Goal: Information Seeking & Learning: Learn about a topic

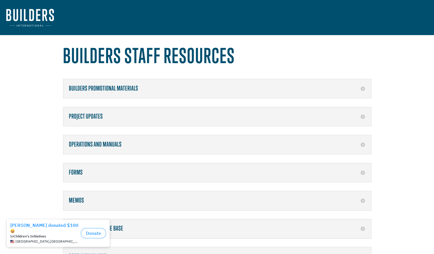
click at [35, 20] on img at bounding box center [30, 18] width 48 height 18
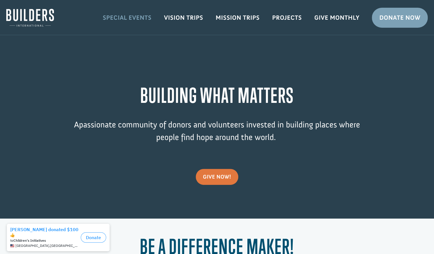
click at [127, 20] on link "Special Events" at bounding box center [126, 17] width 61 height 17
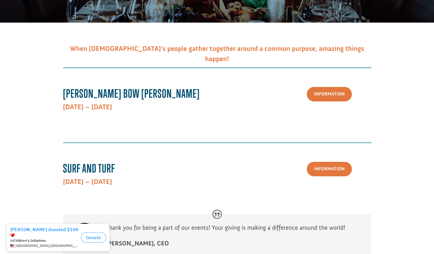
scroll to position [149, 0]
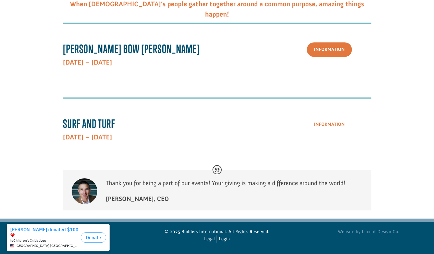
click at [338, 126] on link "Information" at bounding box center [329, 124] width 45 height 15
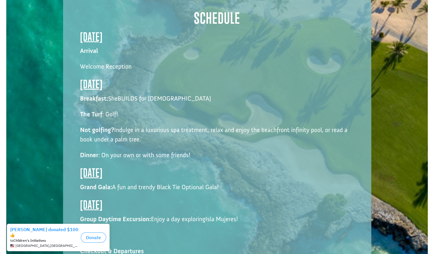
scroll to position [844, 0]
